Goal: Task Accomplishment & Management: Manage account settings

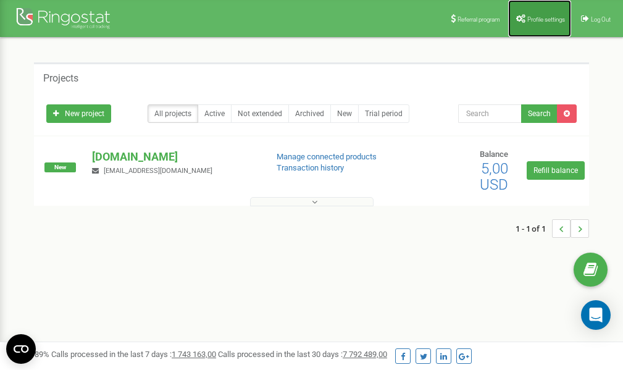
click at [529, 27] on link "Profile settings" at bounding box center [539, 18] width 63 height 37
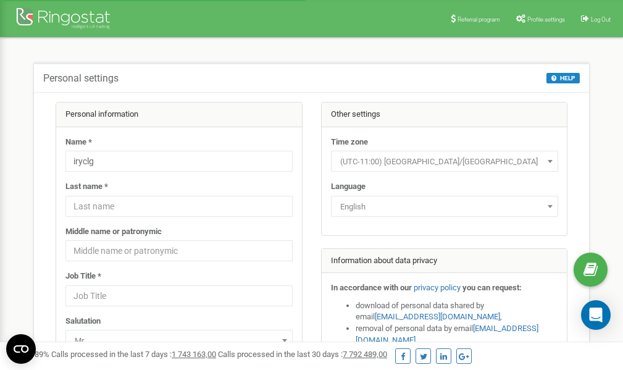
scroll to position [62, 0]
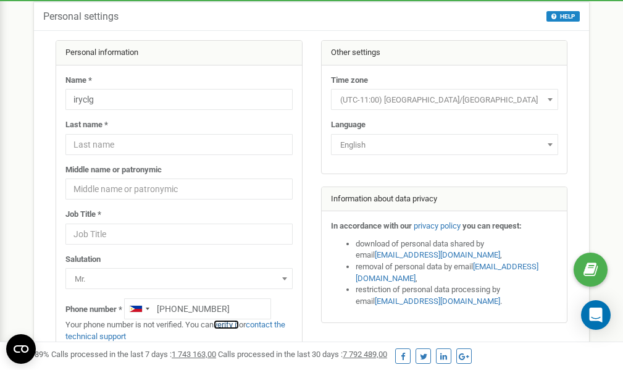
click at [231, 324] on link "verify it" at bounding box center [226, 324] width 25 height 9
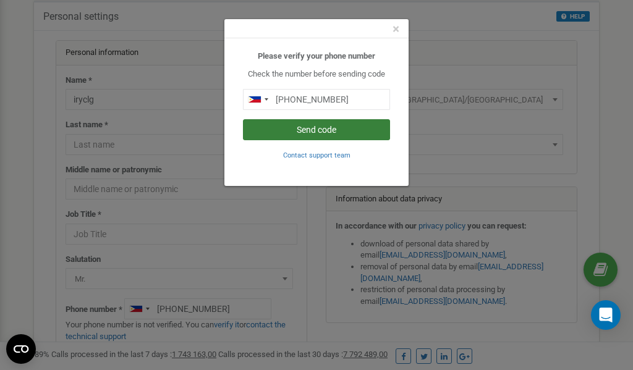
click at [326, 134] on button "Send code" at bounding box center [316, 129] width 147 height 21
